Goal: Task Accomplishment & Management: Use online tool/utility

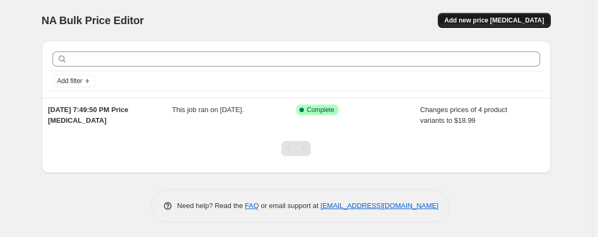
click at [491, 20] on span "Add new price [MEDICAL_DATA]" at bounding box center [494, 20] width 100 height 9
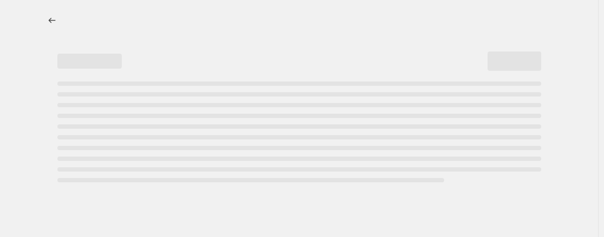
select select "percentage"
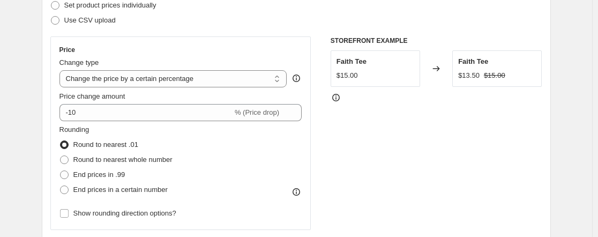
scroll to position [107, 0]
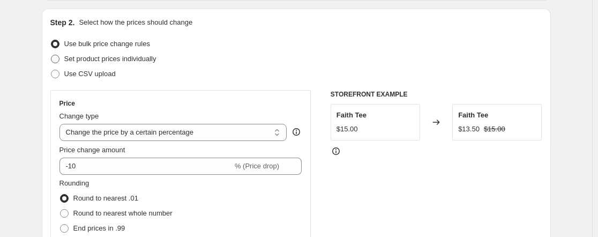
click at [98, 57] on span "Set product prices individually" at bounding box center [110, 59] width 92 height 8
click at [51, 55] on input "Set product prices individually" at bounding box center [51, 55] width 1 height 1
radio input "true"
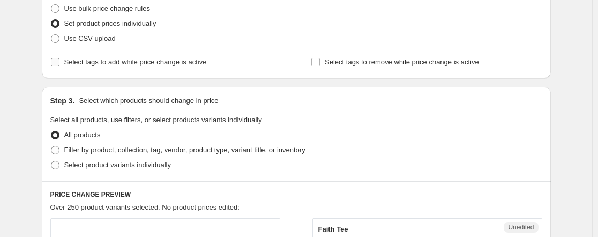
scroll to position [161, 0]
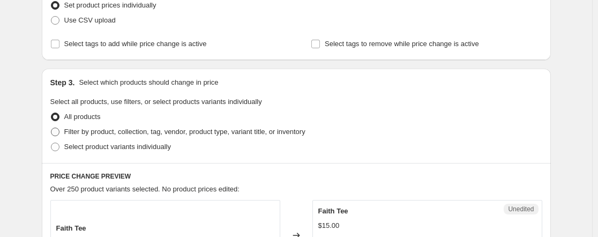
click at [100, 132] on span "Filter by product, collection, tag, vendor, product type, variant title, or inv…" at bounding box center [184, 132] width 241 height 8
click at [51, 128] on input "Filter by product, collection, tag, vendor, product type, variant title, or inv…" at bounding box center [51, 128] width 1 height 1
radio input "true"
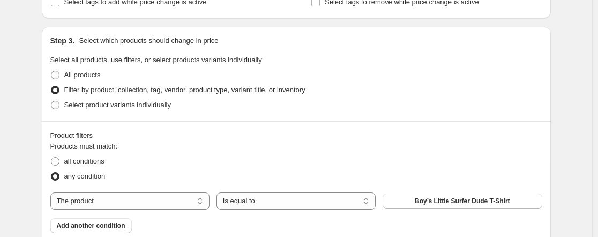
scroll to position [0, 0]
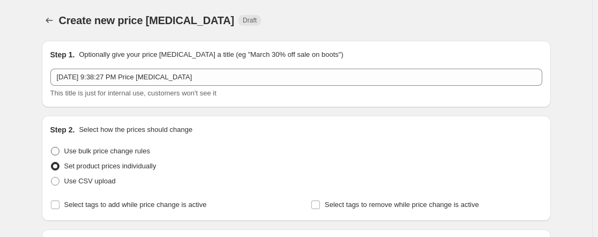
click at [79, 150] on span "Use bulk price change rules" at bounding box center [107, 151] width 86 height 8
click at [51, 147] on input "Use bulk price change rules" at bounding box center [51, 147] width 1 height 1
radio input "true"
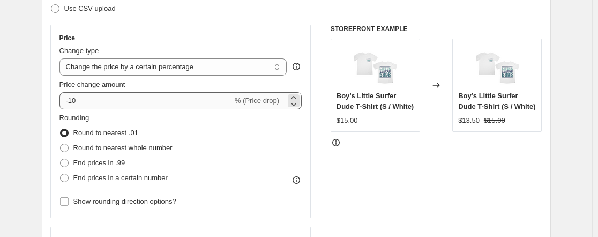
scroll to position [161, 0]
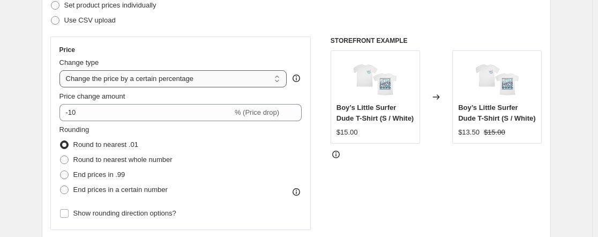
click at [126, 81] on select "Change the price to a certain amount Change the price by a certain amount Chang…" at bounding box center [173, 78] width 228 height 17
select select "margin"
type input "50"
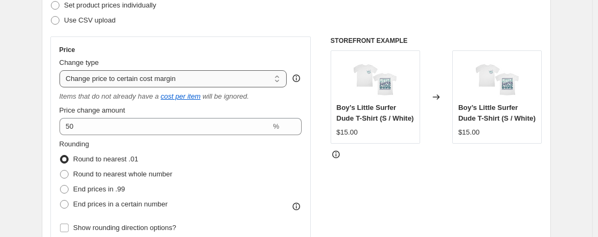
click at [252, 79] on select "Change the price to a certain amount Change the price by a certain amount Chang…" at bounding box center [173, 78] width 228 height 17
select select "to"
click at [62, 70] on select "Change the price to a certain amount Change the price by a certain amount Chang…" at bounding box center [173, 78] width 228 height 17
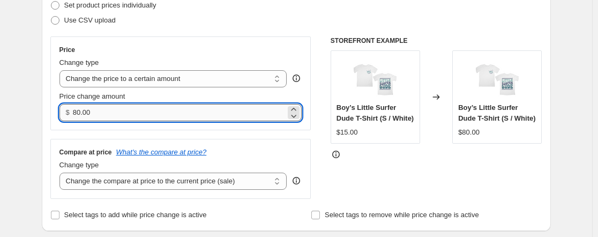
click at [168, 115] on input "80.00" at bounding box center [179, 112] width 213 height 17
click at [120, 114] on input "80.00" at bounding box center [179, 112] width 213 height 17
type input "18.99"
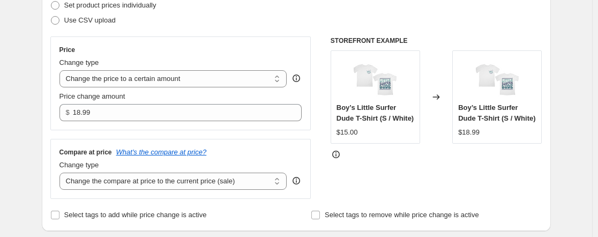
click at [172, 34] on div "Step 2. Select how the prices should change Use bulk price change rules Set pro…" at bounding box center [296, 93] width 492 height 259
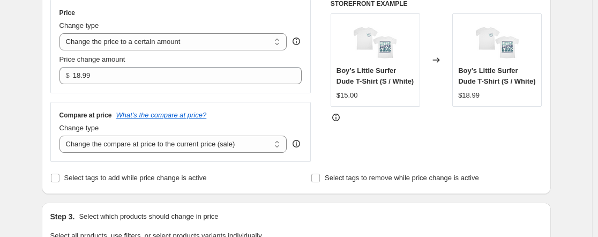
scroll to position [214, 0]
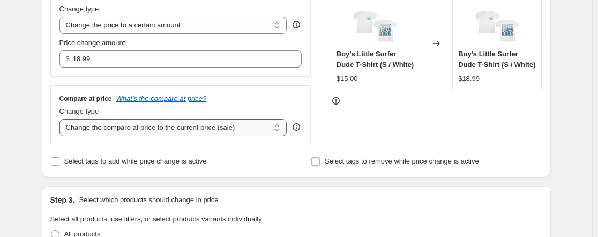
click at [127, 132] on select "Change the compare at price to the current price (sale) Change the compare at p…" at bounding box center [173, 127] width 228 height 17
select select "remove"
click at [62, 119] on select "Change the compare at price to the current price (sale) Change the compare at p…" at bounding box center [173, 127] width 228 height 17
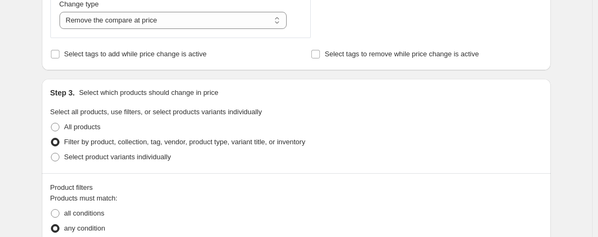
scroll to position [375, 0]
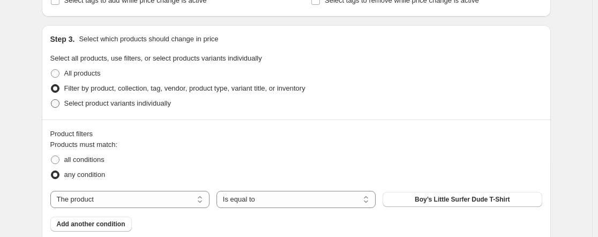
click at [58, 101] on span at bounding box center [55, 103] width 9 height 9
click at [51, 100] on input "Select product variants individually" at bounding box center [51, 99] width 1 height 1
radio input "true"
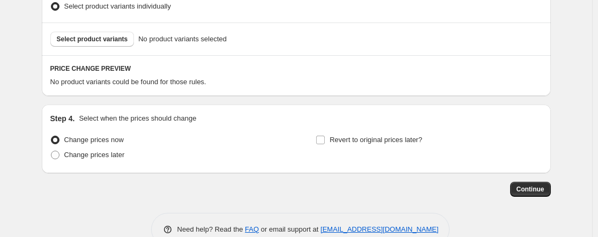
scroll to position [482, 0]
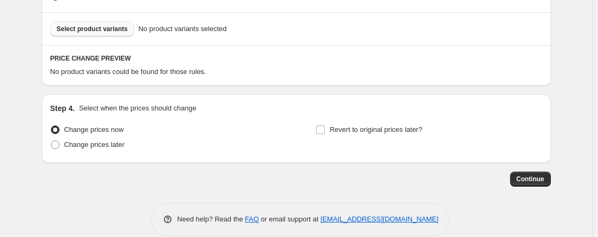
click at [90, 34] on button "Select product variants" at bounding box center [92, 28] width 84 height 15
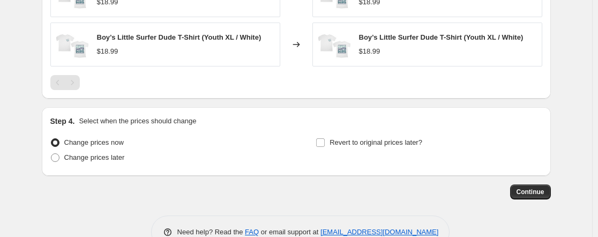
scroll to position [675, 0]
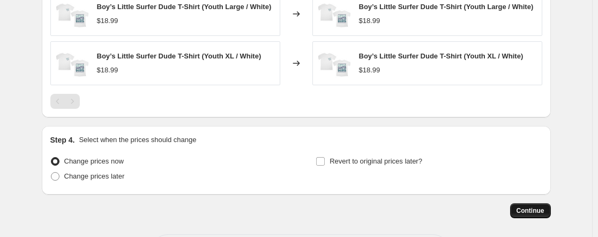
click at [530, 215] on span "Continue" at bounding box center [531, 210] width 28 height 9
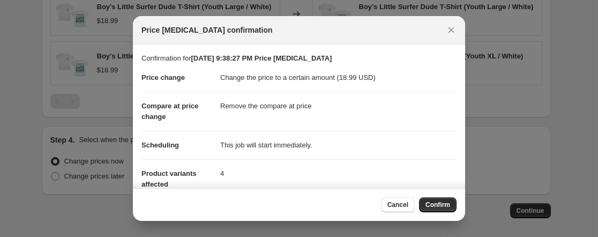
scroll to position [115, 0]
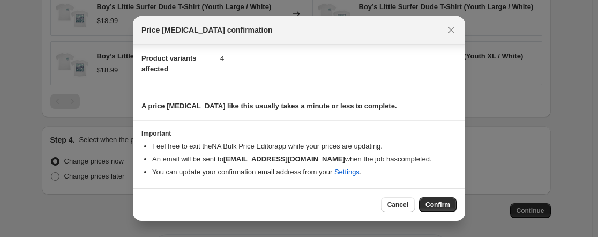
click at [438, 200] on button "Confirm" at bounding box center [438, 204] width 38 height 15
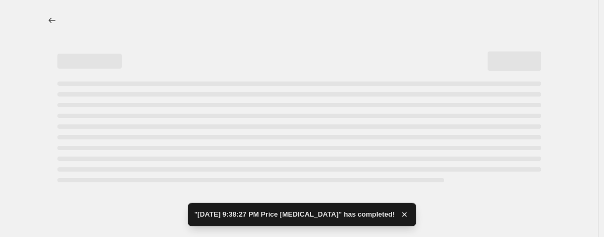
select select "remove"
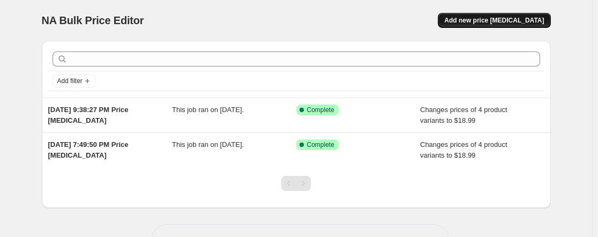
click at [505, 17] on span "Add new price [MEDICAL_DATA]" at bounding box center [494, 20] width 100 height 9
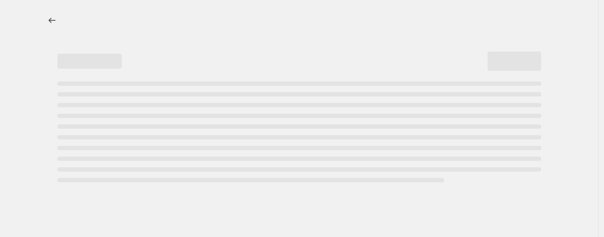
select select "percentage"
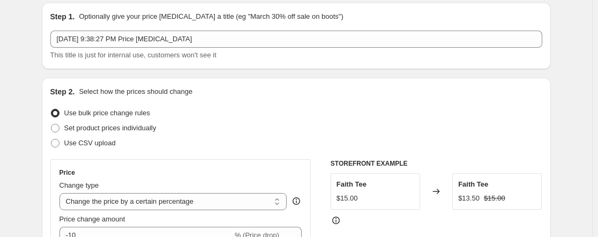
scroll to position [107, 0]
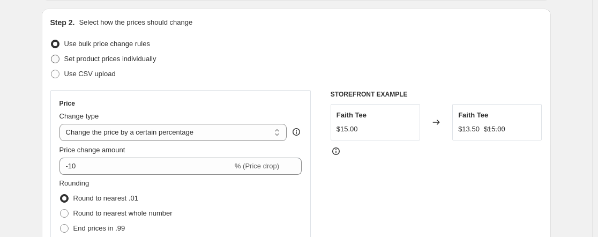
click at [86, 57] on span "Set product prices individually" at bounding box center [110, 59] width 92 height 8
click at [51, 55] on input "Set product prices individually" at bounding box center [51, 55] width 1 height 1
radio input "true"
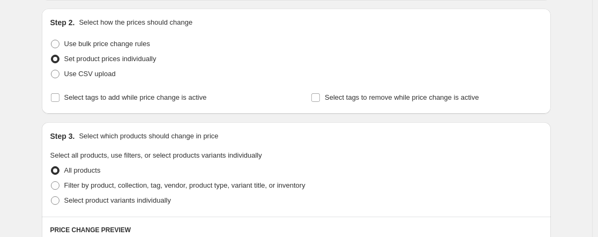
scroll to position [268, 0]
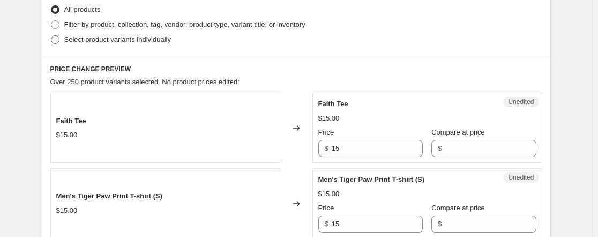
click at [67, 38] on span "Select product variants individually" at bounding box center [117, 39] width 107 height 8
click at [51, 36] on input "Select product variants individually" at bounding box center [51, 35] width 1 height 1
radio input "true"
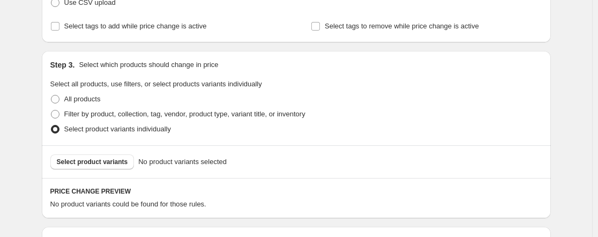
scroll to position [174, 0]
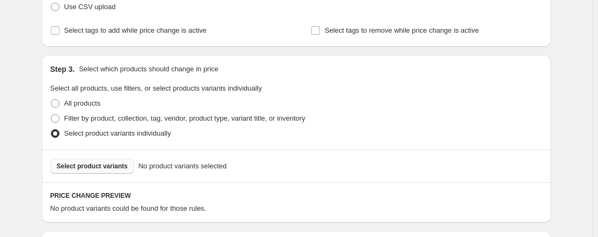
click at [102, 164] on span "Select product variants" at bounding box center [92, 166] width 71 height 9
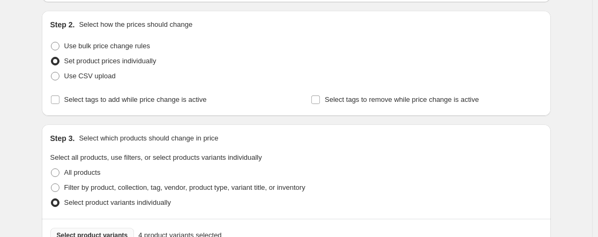
scroll to position [51, 0]
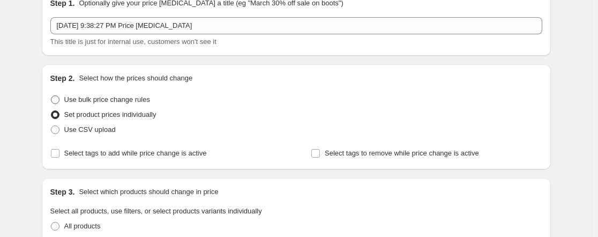
click at [59, 100] on span at bounding box center [55, 99] width 9 height 9
click at [51, 96] on input "Use bulk price change rules" at bounding box center [51, 95] width 1 height 1
radio input "true"
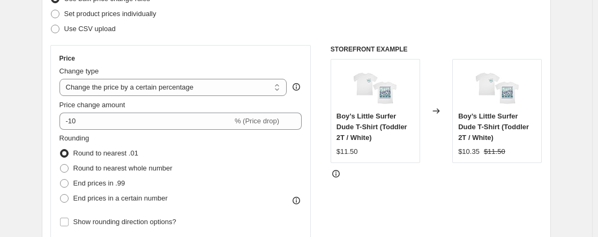
scroll to position [159, 0]
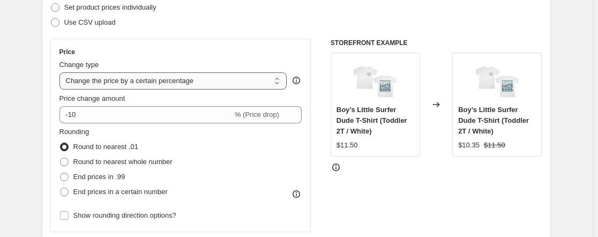
click at [177, 81] on select "Change the price to a certain amount Change the price by a certain amount Chang…" at bounding box center [173, 80] width 228 height 17
select select "to"
click at [62, 72] on select "Change the price to a certain amount Change the price by a certain amount Chang…" at bounding box center [173, 80] width 228 height 17
type input "80.00"
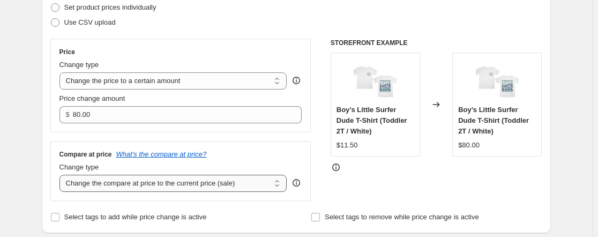
click at [109, 179] on select "Change the compare at price to the current price (sale) Change the compare at p…" at bounding box center [173, 183] width 228 height 17
select select "remove"
click at [62, 175] on select "Change the compare at price to the current price (sale) Change the compare at p…" at bounding box center [173, 183] width 228 height 17
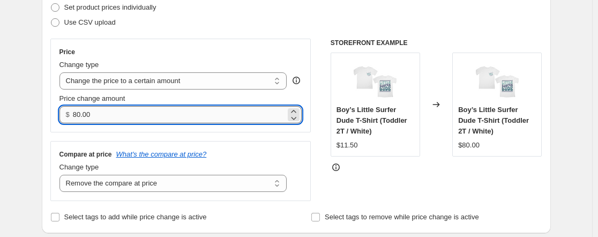
click at [98, 114] on input "80.00" at bounding box center [179, 114] width 213 height 17
type input "8"
type input "16.99"
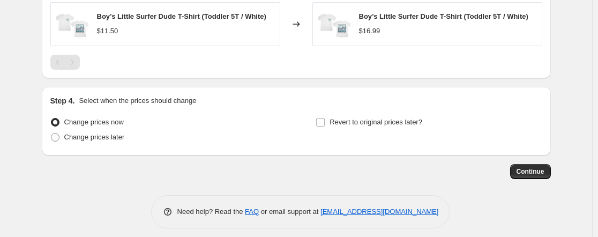
scroll to position [718, 0]
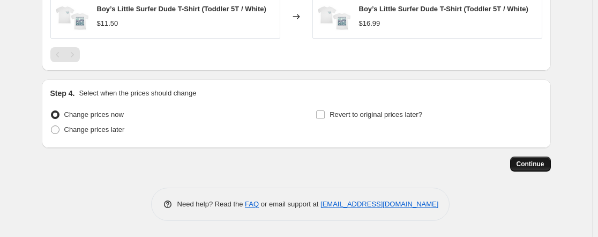
click at [535, 162] on span "Continue" at bounding box center [531, 164] width 28 height 9
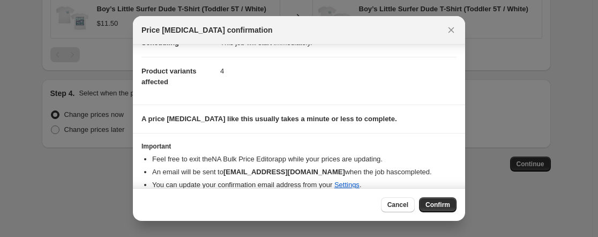
scroll to position [115, 0]
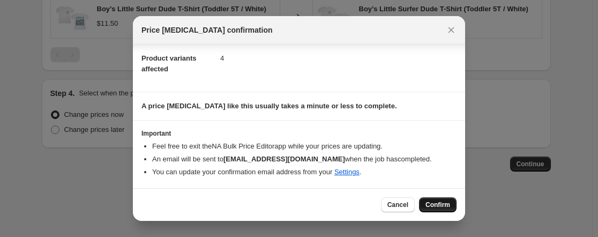
click at [440, 206] on span "Confirm" at bounding box center [438, 204] width 25 height 9
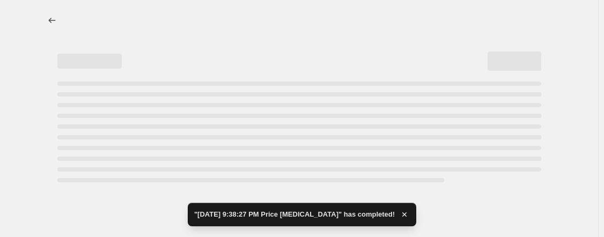
select select "remove"
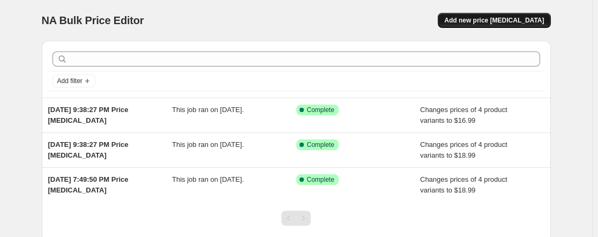
click at [495, 19] on span "Add new price [MEDICAL_DATA]" at bounding box center [494, 20] width 100 height 9
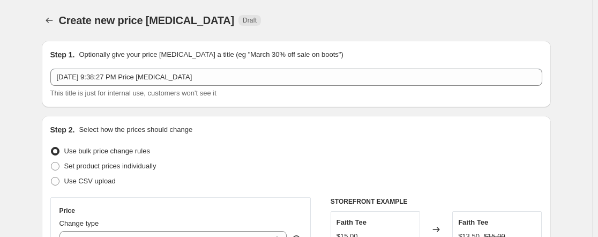
scroll to position [161, 0]
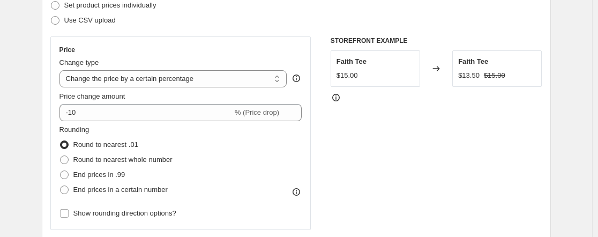
click at [185, 90] on div "Price Change type Change the price to a certain amount Change the price by a ce…" at bounding box center [180, 133] width 243 height 175
click at [176, 80] on select "Change the price to a certain amount Change the price by a certain amount Chang…" at bounding box center [173, 78] width 228 height 17
select select "to"
click at [62, 70] on select "Change the price to a certain amount Change the price by a certain amount Chang…" at bounding box center [173, 78] width 228 height 17
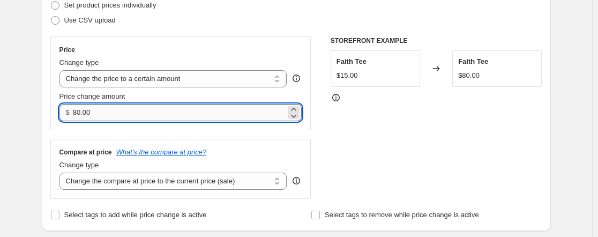
click at [143, 113] on input "80.00" at bounding box center [179, 112] width 213 height 17
type input "19.99"
click at [112, 174] on select "Change the compare at price to the current price (sale) Change the compare at p…" at bounding box center [173, 181] width 228 height 17
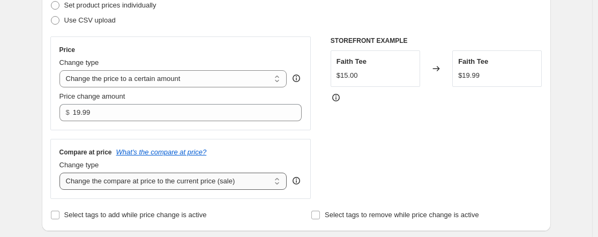
select select "remove"
click at [62, 173] on select "Change the compare at price to the current price (sale) Change the compare at p…" at bounding box center [173, 181] width 228 height 17
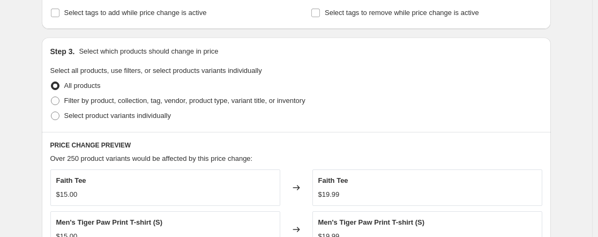
scroll to position [375, 0]
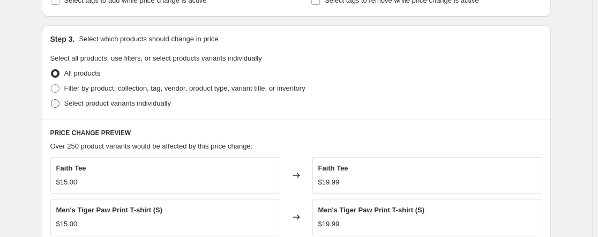
click at [55, 103] on span at bounding box center [55, 103] width 9 height 9
click at [51, 100] on input "Select product variants individually" at bounding box center [51, 99] width 1 height 1
radio input "true"
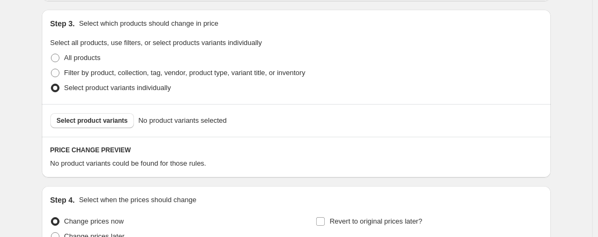
scroll to position [390, 0]
click at [91, 124] on span "Select product variants" at bounding box center [92, 121] width 71 height 9
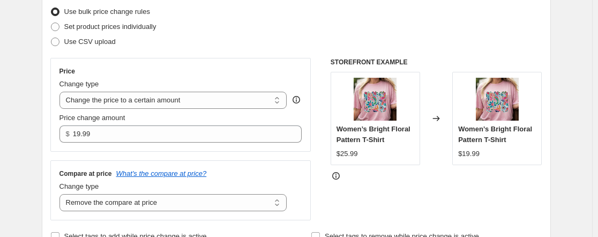
scroll to position [88, 0]
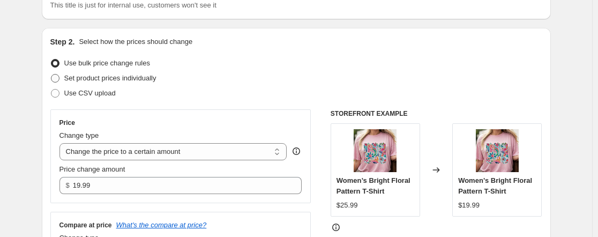
click at [100, 76] on span "Set product prices individually" at bounding box center [110, 78] width 92 height 8
click at [51, 75] on input "Set product prices individually" at bounding box center [51, 74] width 1 height 1
radio input "true"
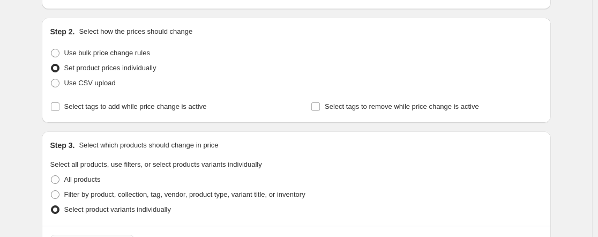
scroll to position [107, 0]
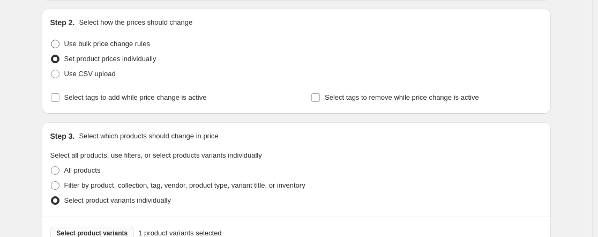
click at [63, 45] on label "Use bulk price change rules" at bounding box center [100, 43] width 100 height 15
click at [51, 40] on input "Use bulk price change rules" at bounding box center [51, 40] width 1 height 1
radio input "true"
select select "remove"
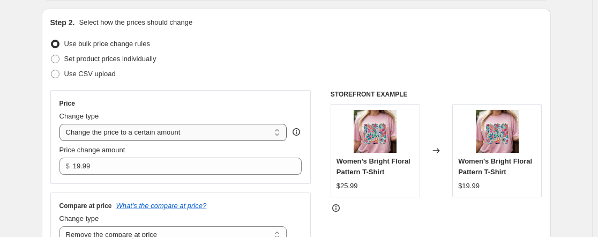
click at [130, 129] on select "Change the price to a certain amount Change the price by a certain amount Chang…" at bounding box center [173, 132] width 228 height 17
click at [62, 124] on select "Change the price to a certain amount Change the price by a certain amount Chang…" at bounding box center [173, 132] width 228 height 17
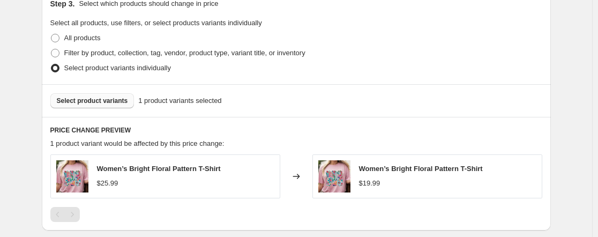
scroll to position [429, 0]
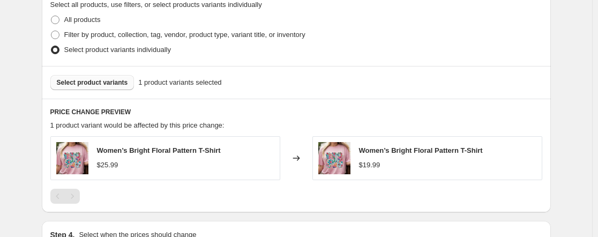
click at [84, 82] on span "Select product variants" at bounding box center [92, 82] width 71 height 9
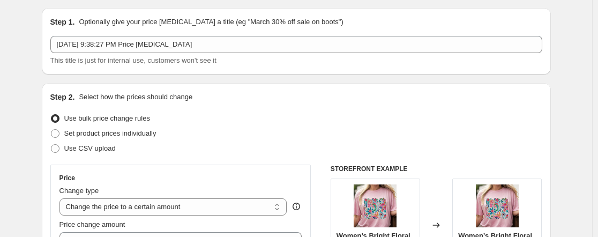
scroll to position [0, 0]
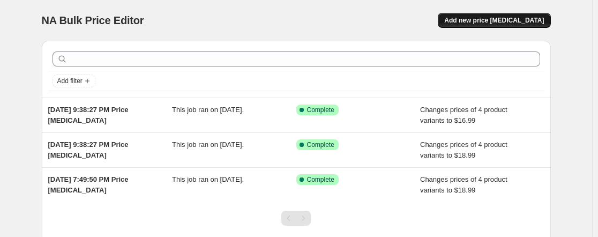
click at [503, 17] on span "Add new price [MEDICAL_DATA]" at bounding box center [494, 20] width 100 height 9
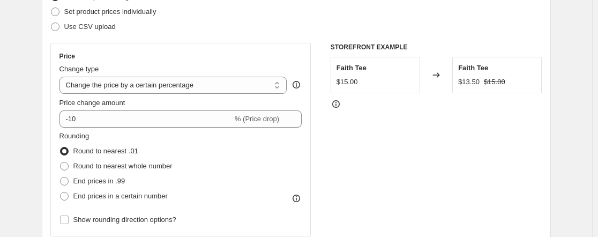
scroll to position [161, 0]
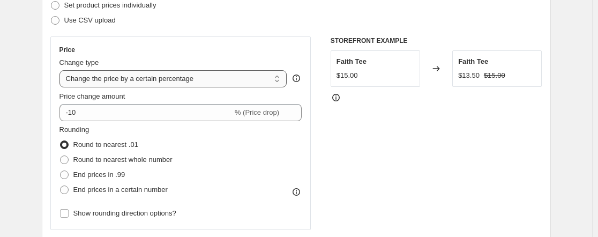
click at [143, 82] on select "Change the price to a certain amount Change the price by a certain amount Chang…" at bounding box center [173, 78] width 228 height 17
select select "to"
click at [62, 70] on select "Change the price to a certain amount Change the price by a certain amount Chang…" at bounding box center [173, 78] width 228 height 17
type input "80.00"
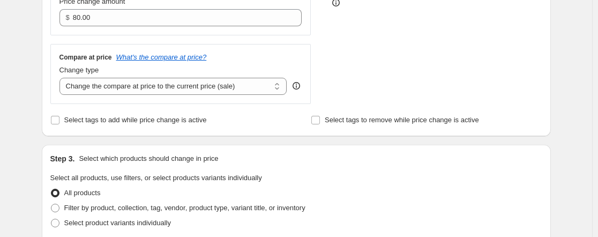
scroll to position [268, 0]
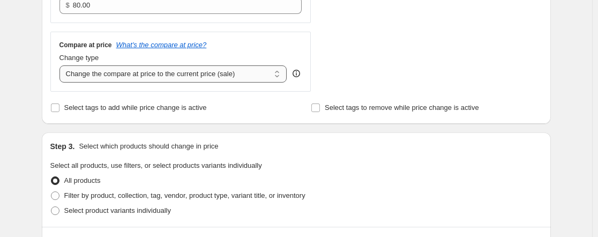
click at [122, 81] on select "Change the compare at price to the current price (sale) Change the compare at p…" at bounding box center [173, 73] width 228 height 17
select select "remove"
click at [62, 65] on select "Change the compare at price to the current price (sale) Change the compare at p…" at bounding box center [173, 73] width 228 height 17
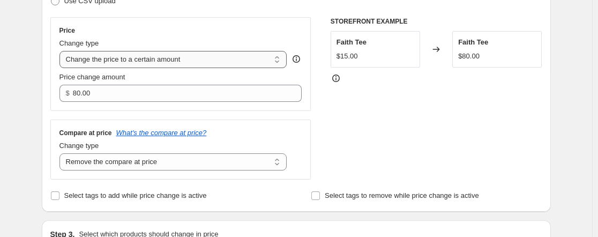
scroll to position [161, 0]
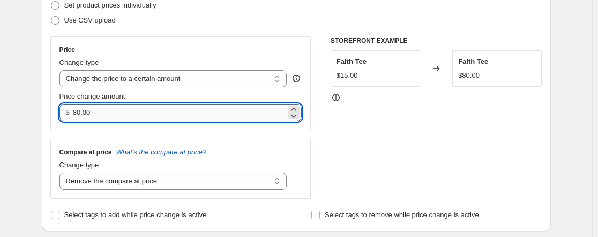
click at [102, 114] on input "80.00" at bounding box center [179, 112] width 213 height 17
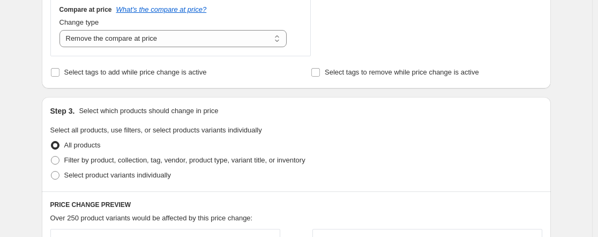
scroll to position [322, 0]
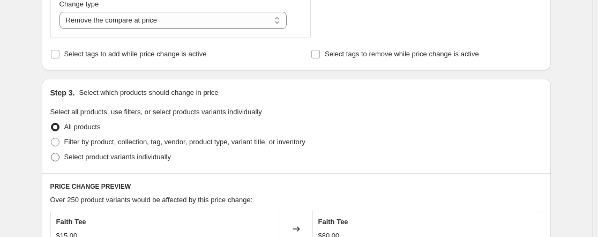
type input "19.99"
click at [57, 158] on span at bounding box center [55, 157] width 9 height 9
click at [51, 153] on input "Select product variants individually" at bounding box center [51, 153] width 1 height 1
radio input "true"
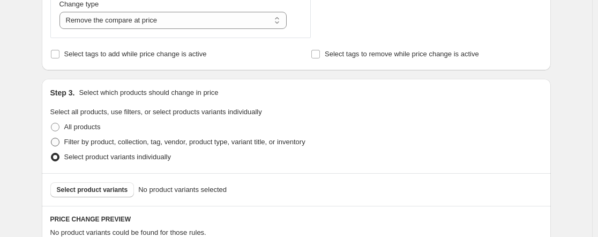
click at [57, 140] on span at bounding box center [55, 142] width 9 height 9
click at [51, 138] on input "Filter by product, collection, tag, vendor, product type, variant title, or inv…" at bounding box center [51, 138] width 1 height 1
radio input "true"
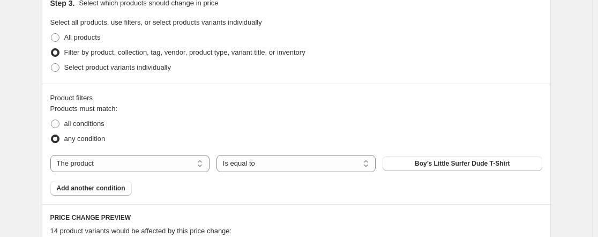
scroll to position [429, 0]
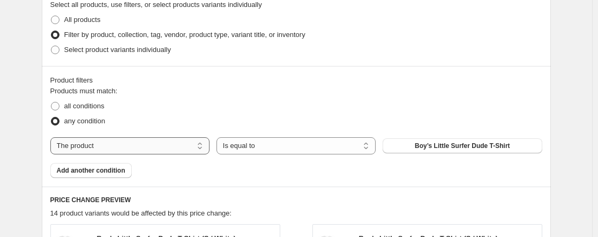
click at [136, 140] on select "The product The product's collection The product's tag The product's vendor The…" at bounding box center [129, 145] width 159 height 17
select select "collection"
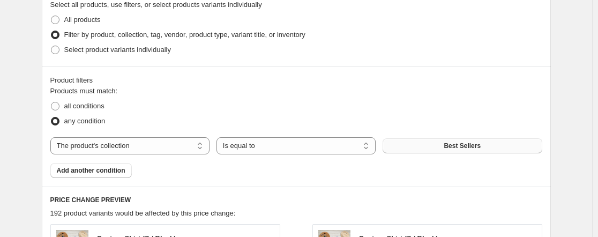
click at [488, 147] on button "Best Sellers" at bounding box center [462, 145] width 159 height 15
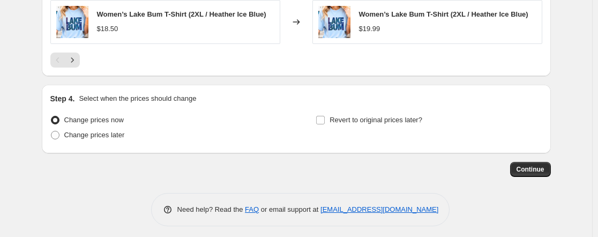
scroll to position [748, 0]
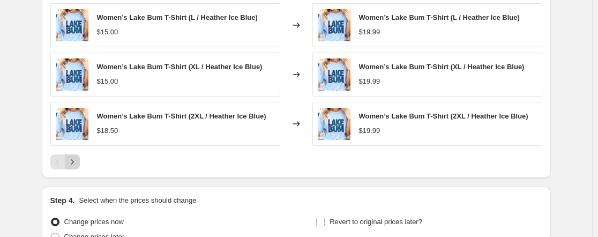
click at [72, 163] on icon "Next" at bounding box center [72, 162] width 11 height 11
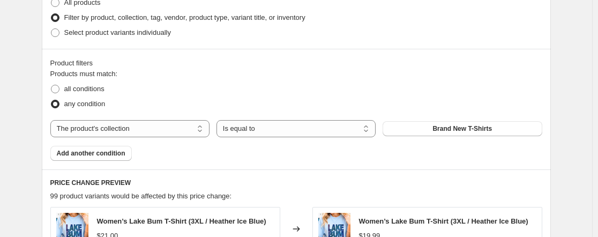
scroll to position [427, 0]
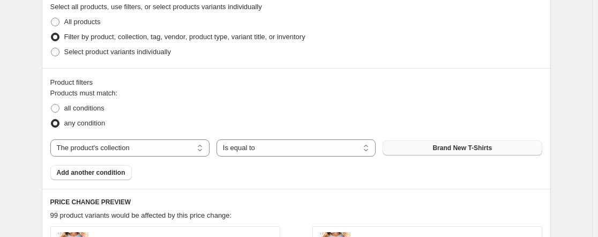
click at [472, 144] on span "Brand New T-Shirts" at bounding box center [462, 148] width 59 height 9
click at [64, 54] on label "Select product variants individually" at bounding box center [110, 51] width 121 height 15
click at [51, 48] on input "Select product variants individually" at bounding box center [51, 48] width 1 height 1
radio input "true"
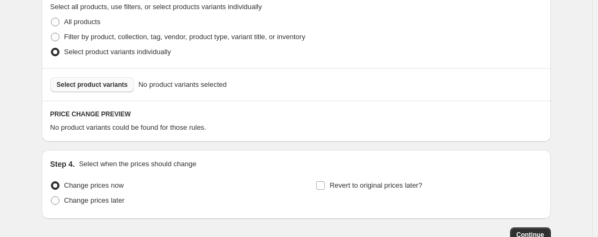
click at [105, 87] on span "Select product variants" at bounding box center [92, 84] width 71 height 9
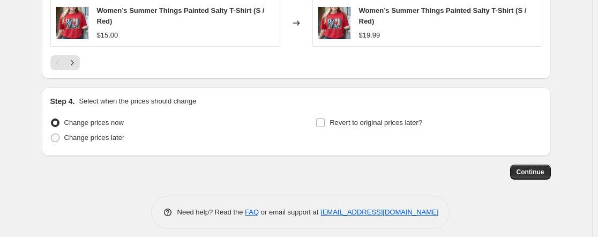
scroll to position [771, 0]
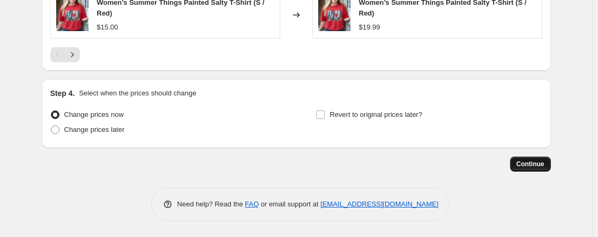
click at [534, 163] on span "Continue" at bounding box center [531, 164] width 28 height 9
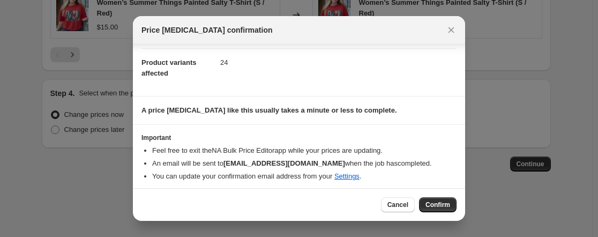
scroll to position [115, 0]
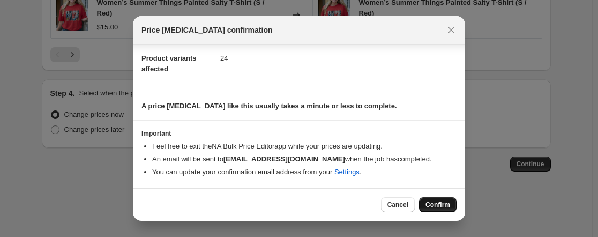
click at [431, 203] on span "Confirm" at bounding box center [438, 204] width 25 height 9
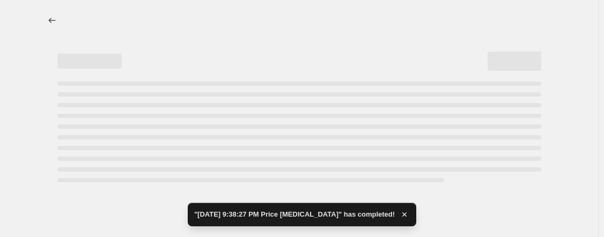
select select "remove"
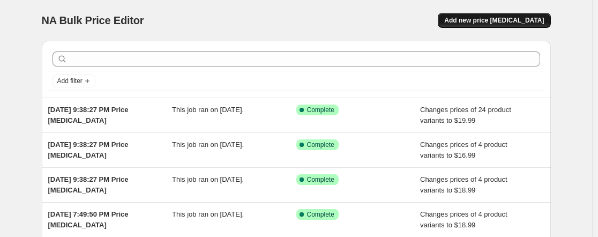
click at [490, 20] on span "Add new price [MEDICAL_DATA]" at bounding box center [494, 20] width 100 height 9
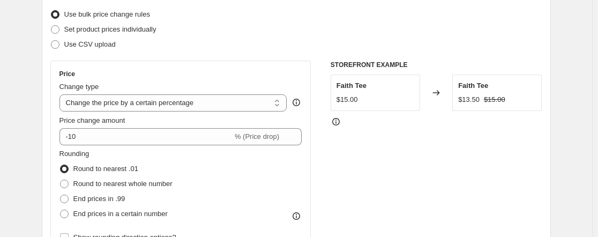
scroll to position [161, 0]
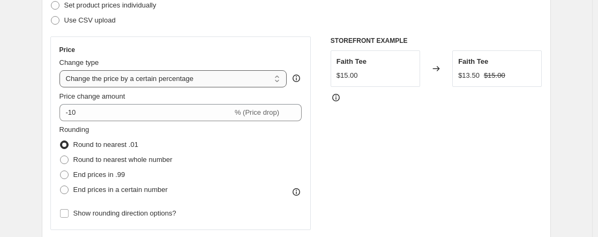
click at [114, 75] on select "Change the price to a certain amount Change the price by a certain amount Chang…" at bounding box center [173, 78] width 228 height 17
select select "to"
click at [62, 70] on select "Change the price to a certain amount Change the price by a certain amount Chang…" at bounding box center [173, 78] width 228 height 17
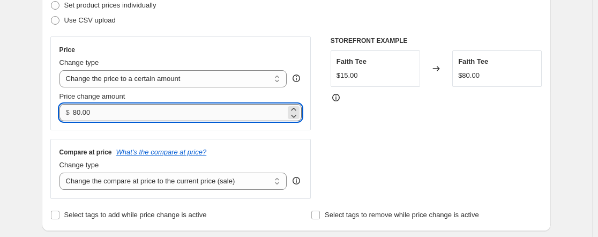
click at [117, 113] on input "80.00" at bounding box center [179, 112] width 213 height 17
type input "8"
type input "21.99"
click at [225, 10] on div "Set product prices individually" at bounding box center [296, 5] width 492 height 15
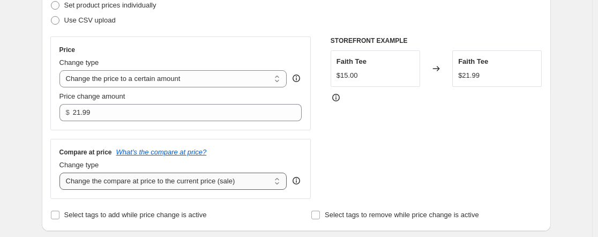
click at [163, 178] on select "Change the compare at price to the current price (sale) Change the compare at p…" at bounding box center [173, 181] width 228 height 17
select select "remove"
click at [62, 173] on select "Change the compare at price to the current price (sale) Change the compare at p…" at bounding box center [173, 181] width 228 height 17
click at [259, 13] on div "Use CSV upload" at bounding box center [296, 20] width 492 height 15
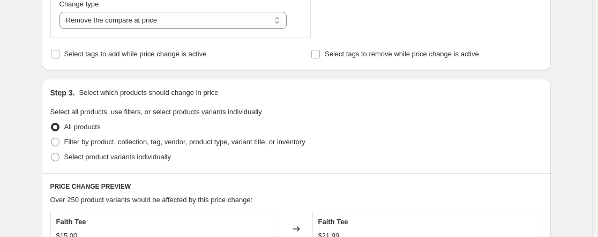
scroll to position [375, 0]
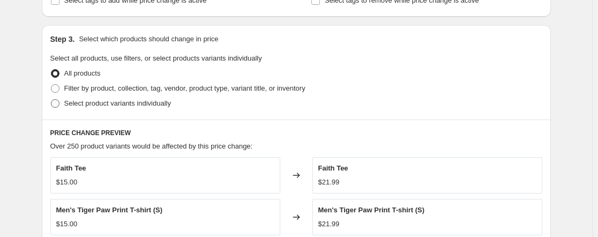
click at [114, 103] on span "Select product variants individually" at bounding box center [117, 103] width 107 height 8
click at [51, 100] on input "Select product variants individually" at bounding box center [51, 99] width 1 height 1
radio input "true"
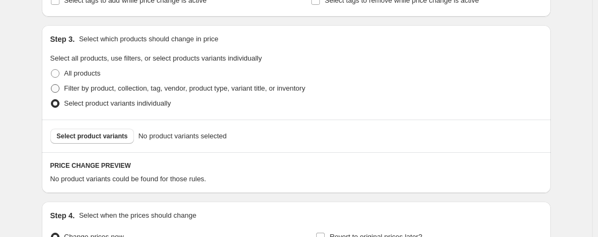
click at [58, 90] on span at bounding box center [55, 88] width 9 height 9
click at [51, 85] on input "Filter by product, collection, tag, vendor, product type, variant title, or inv…" at bounding box center [51, 84] width 1 height 1
radio input "true"
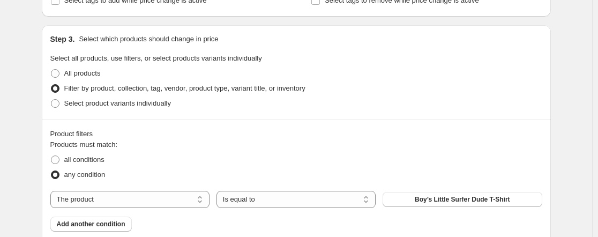
scroll to position [429, 0]
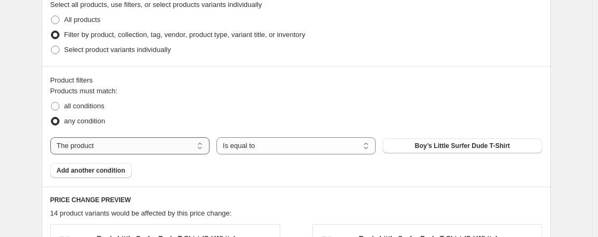
click at [135, 141] on select "The product The product's collection The product's tag The product's vendor The…" at bounding box center [129, 145] width 159 height 17
click at [255, 79] on div "Product filters" at bounding box center [296, 80] width 492 height 11
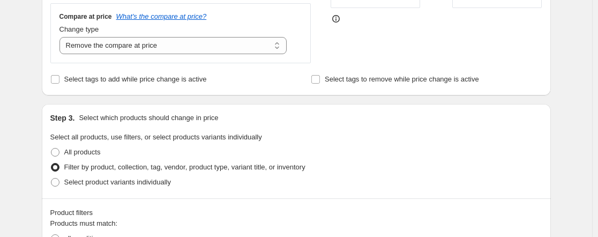
scroll to position [322, 0]
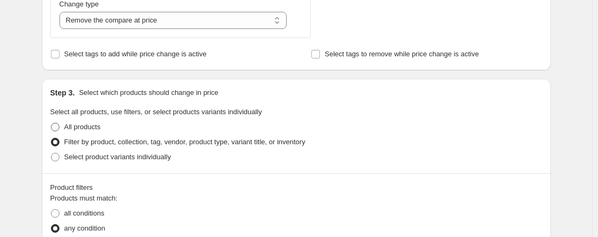
click at [68, 126] on span "All products" at bounding box center [82, 127] width 36 height 8
click at [51, 123] on input "All products" at bounding box center [51, 123] width 1 height 1
radio input "true"
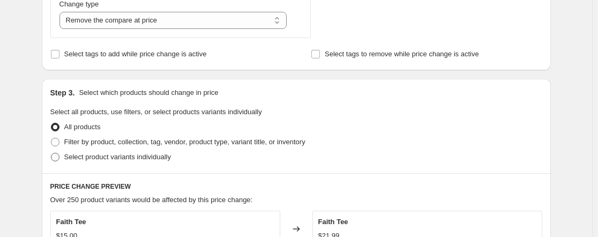
click at [69, 158] on span "Select product variants individually" at bounding box center [117, 157] width 107 height 8
click at [51, 153] on input "Select product variants individually" at bounding box center [51, 153] width 1 height 1
radio input "true"
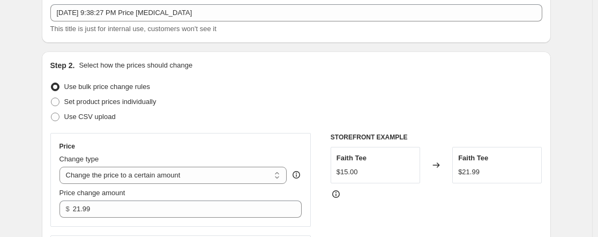
scroll to position [0, 0]
